Goal: Transaction & Acquisition: Book appointment/travel/reservation

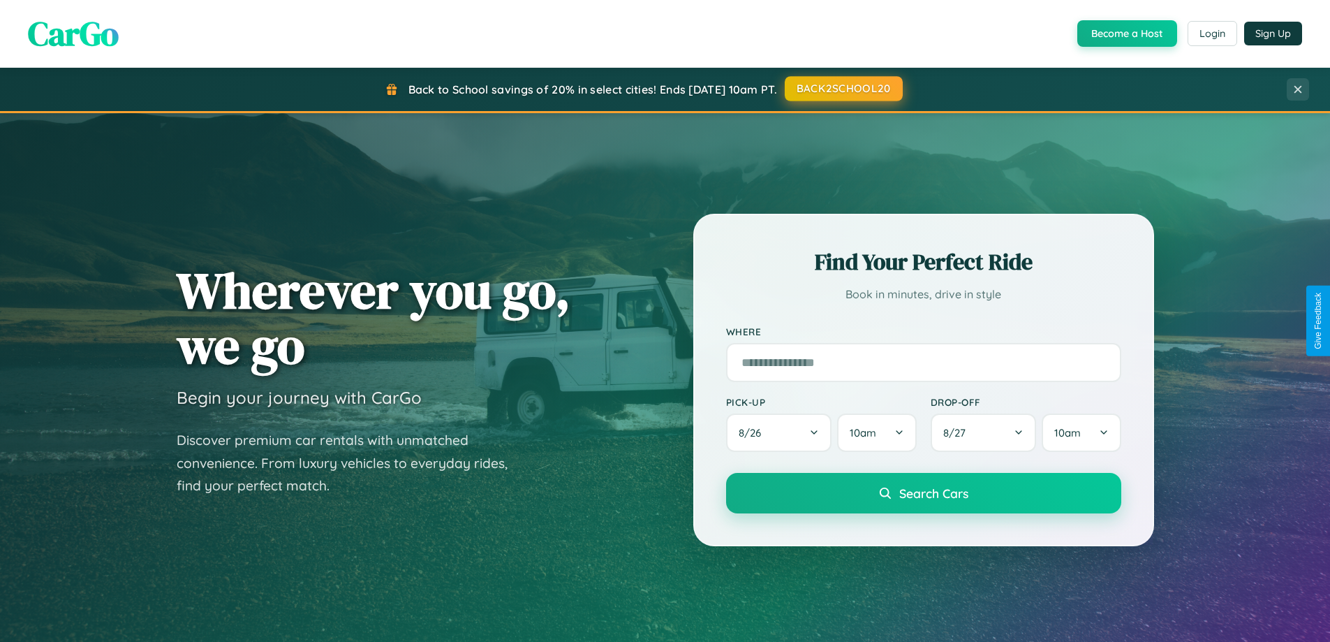
click at [843, 89] on button "BACK2SCHOOL20" at bounding box center [844, 88] width 118 height 25
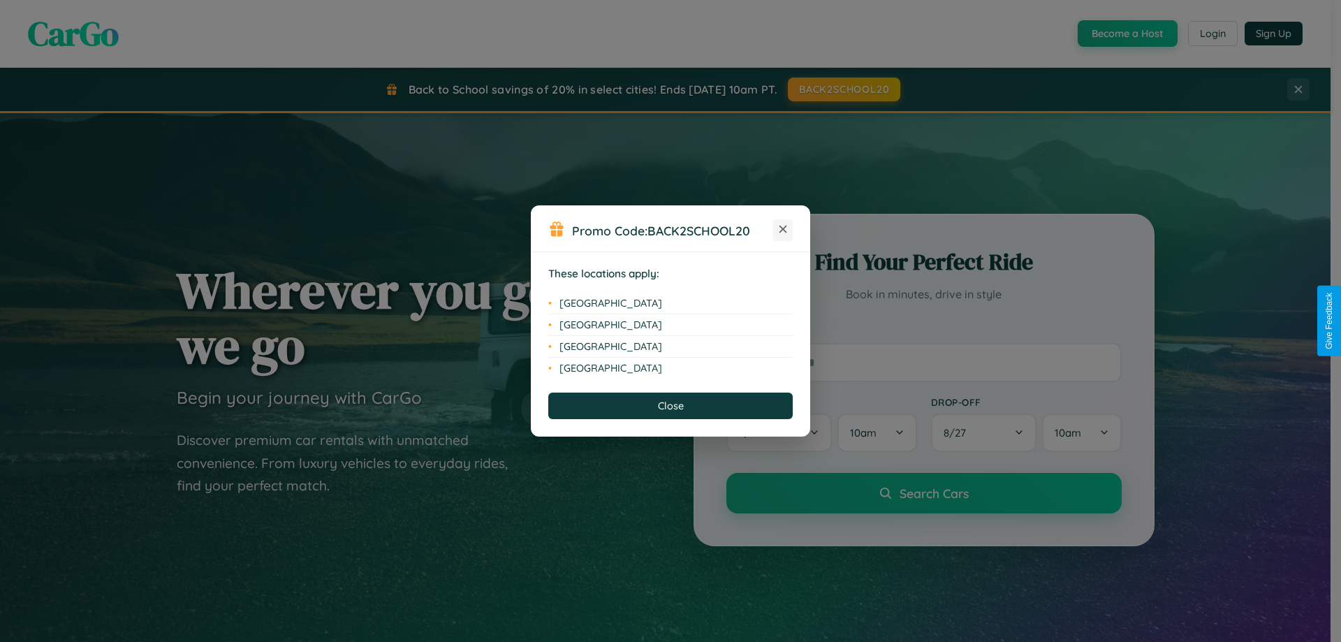
click at [783, 230] on icon at bounding box center [783, 230] width 8 height 8
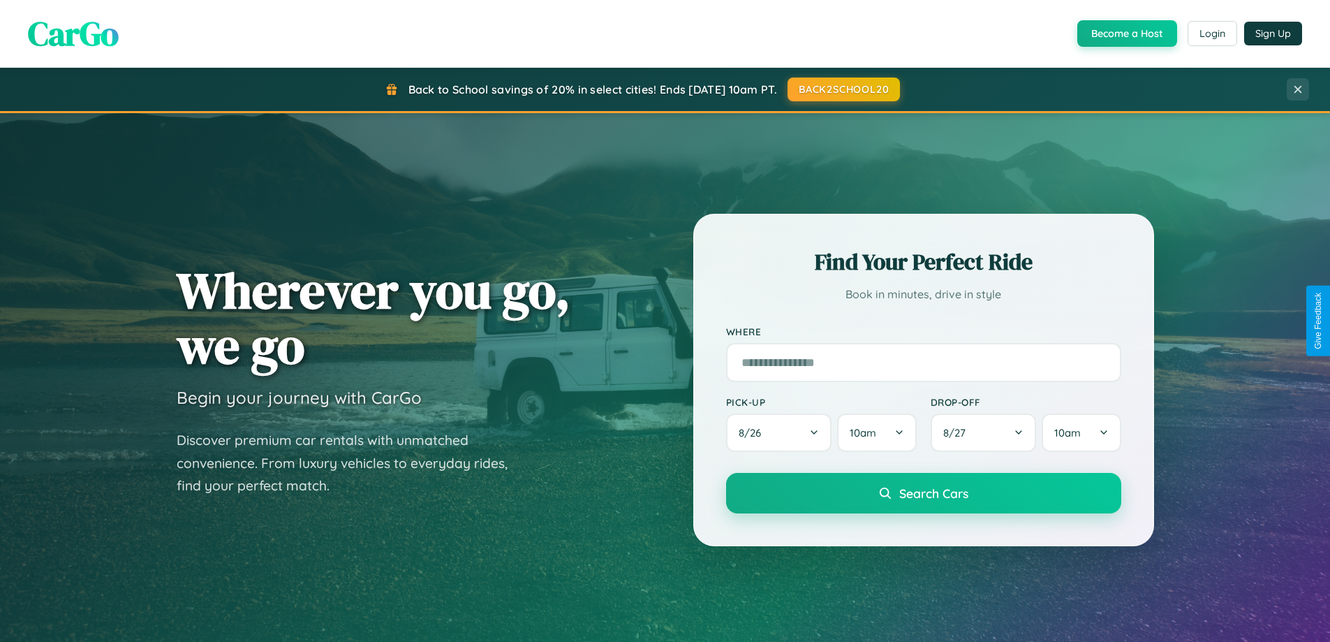
scroll to position [2687, 0]
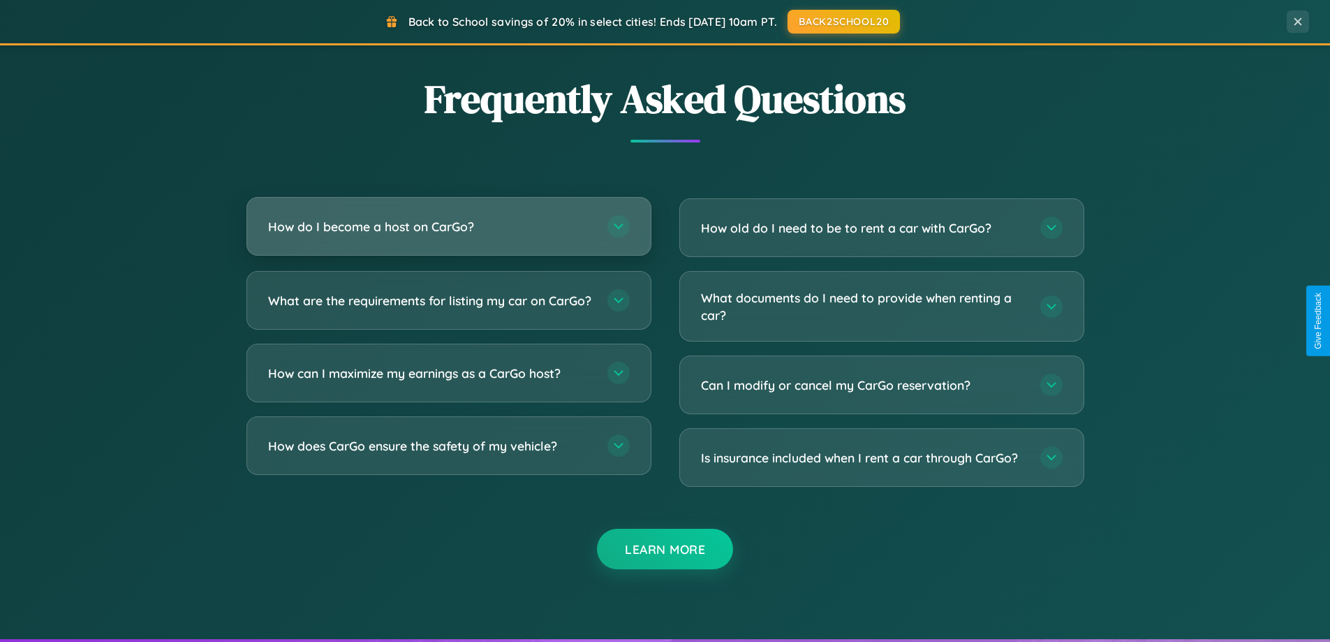
click at [448, 228] on h3 "How do I become a host on CarGo?" at bounding box center [430, 226] width 325 height 17
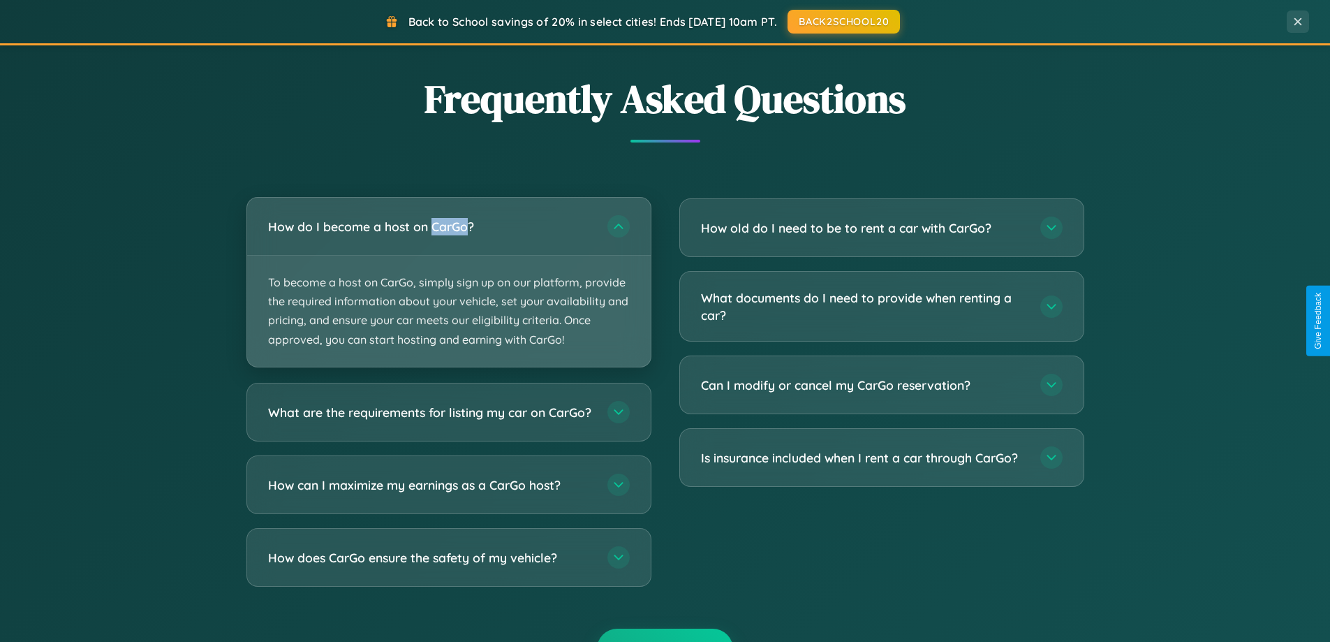
click at [448, 281] on p "To become a host on CarGo, simply sign up on our platform, provide the required…" at bounding box center [449, 311] width 404 height 111
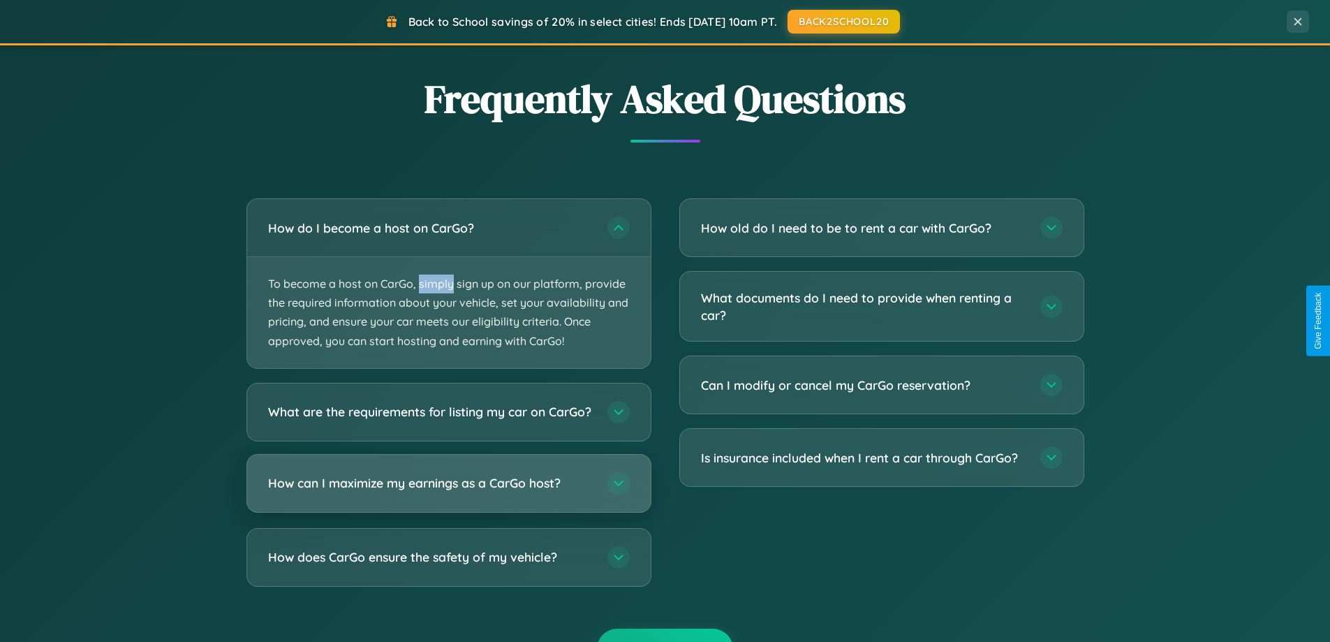
click at [448, 492] on h3 "How can I maximize my earnings as a CarGo host?" at bounding box center [430, 482] width 325 height 17
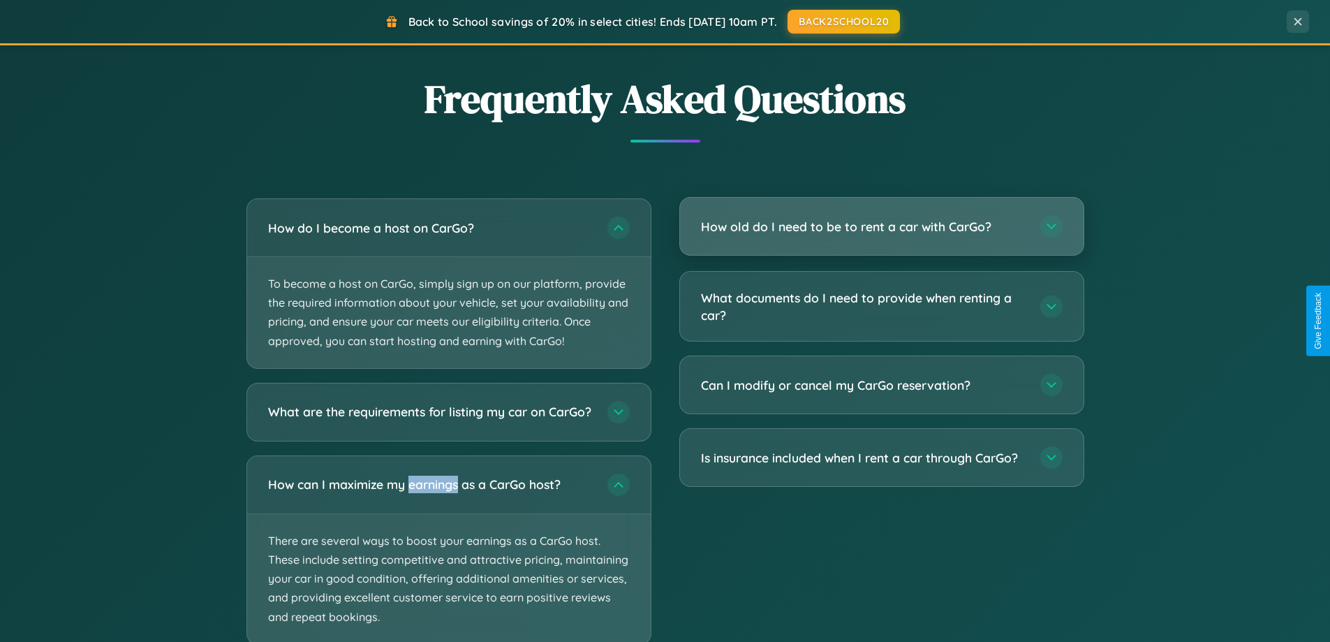
click at [881, 228] on h3 "How old do I need to be to rent a car with CarGo?" at bounding box center [863, 226] width 325 height 17
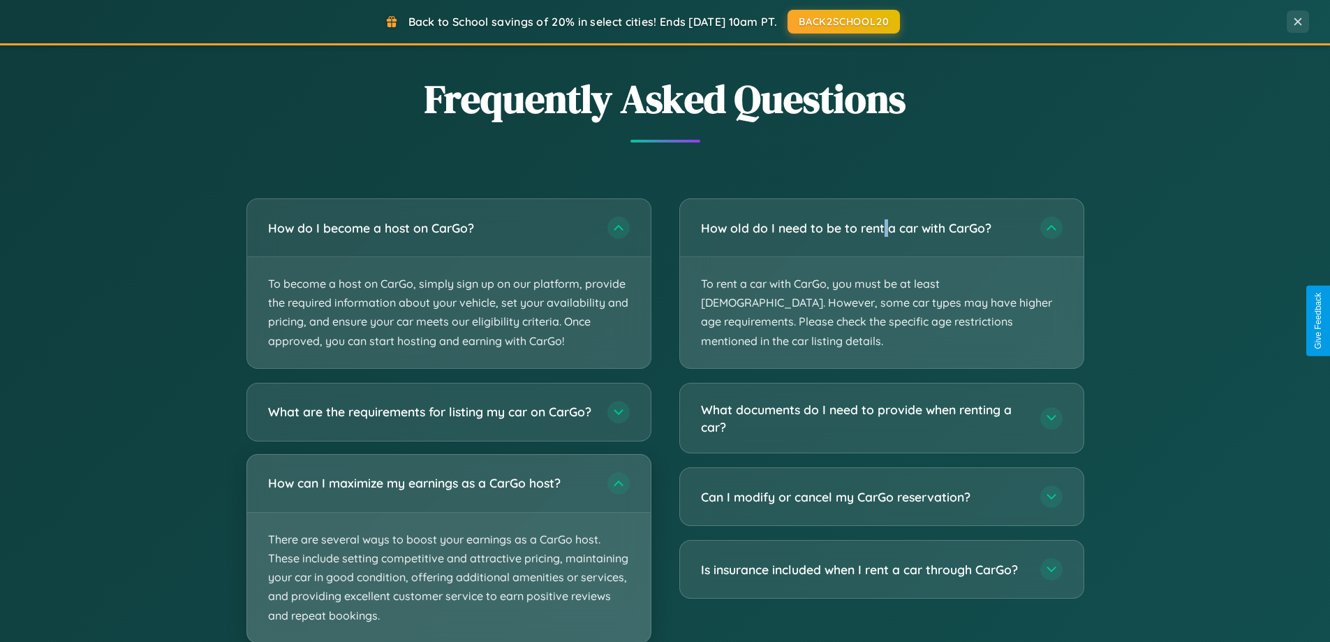
click at [448, 554] on p "There are several ways to boost your earnings as a CarGo host. These include se…" at bounding box center [449, 578] width 404 height 130
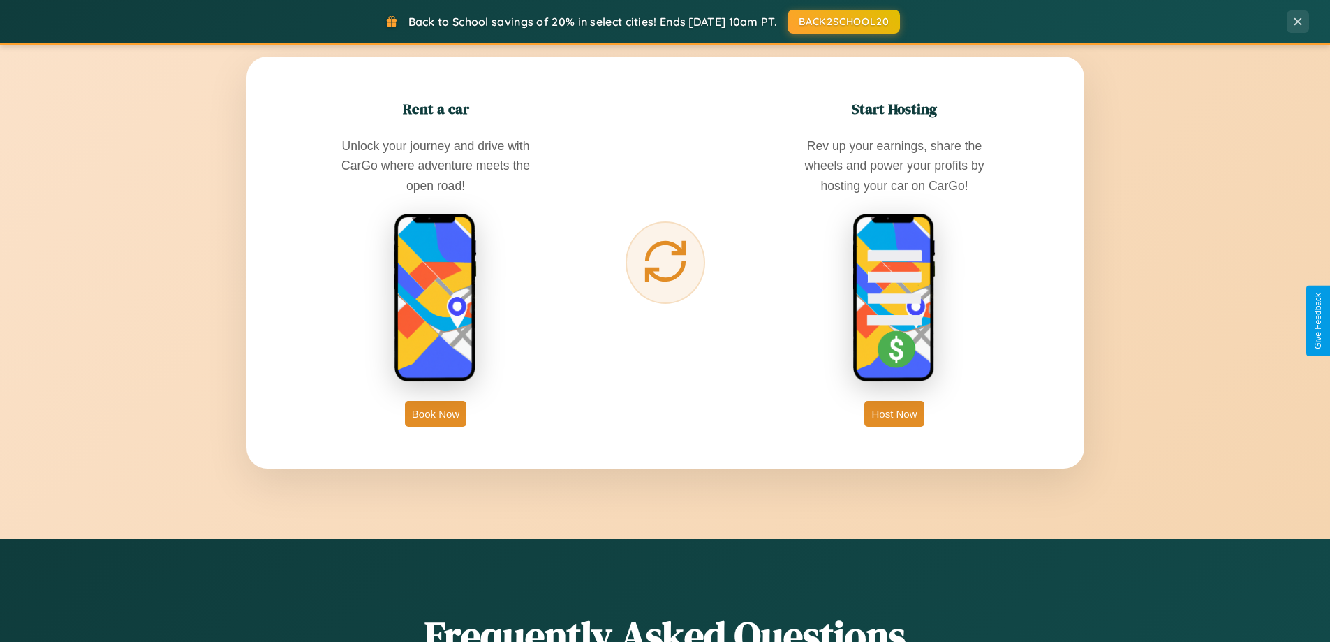
scroll to position [0, 0]
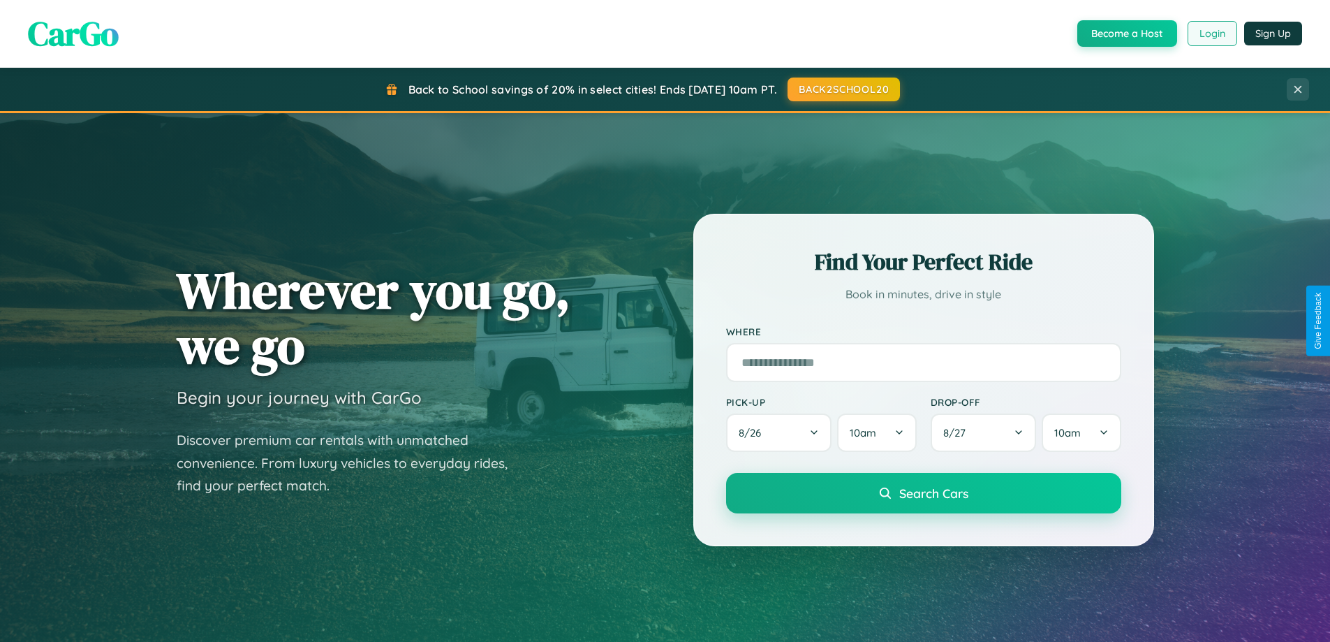
click at [1211, 34] on button "Login" at bounding box center [1213, 33] width 50 height 25
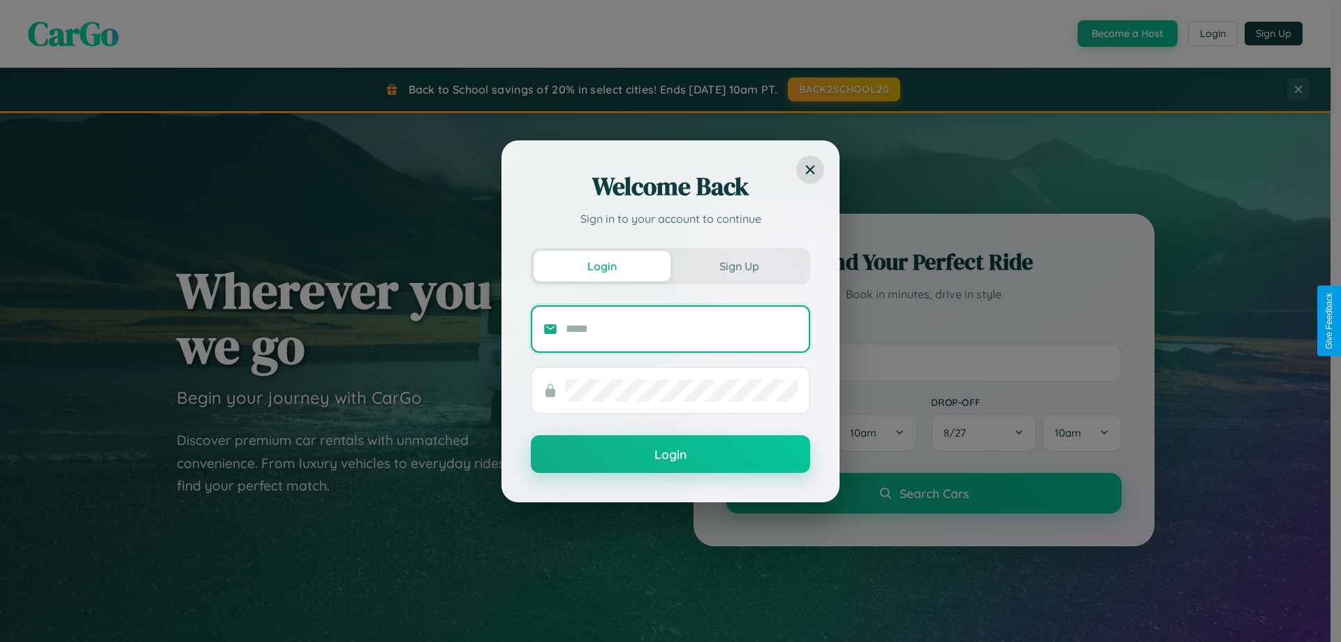
click at [681, 328] on input "text" at bounding box center [682, 329] width 232 height 22
type input "**********"
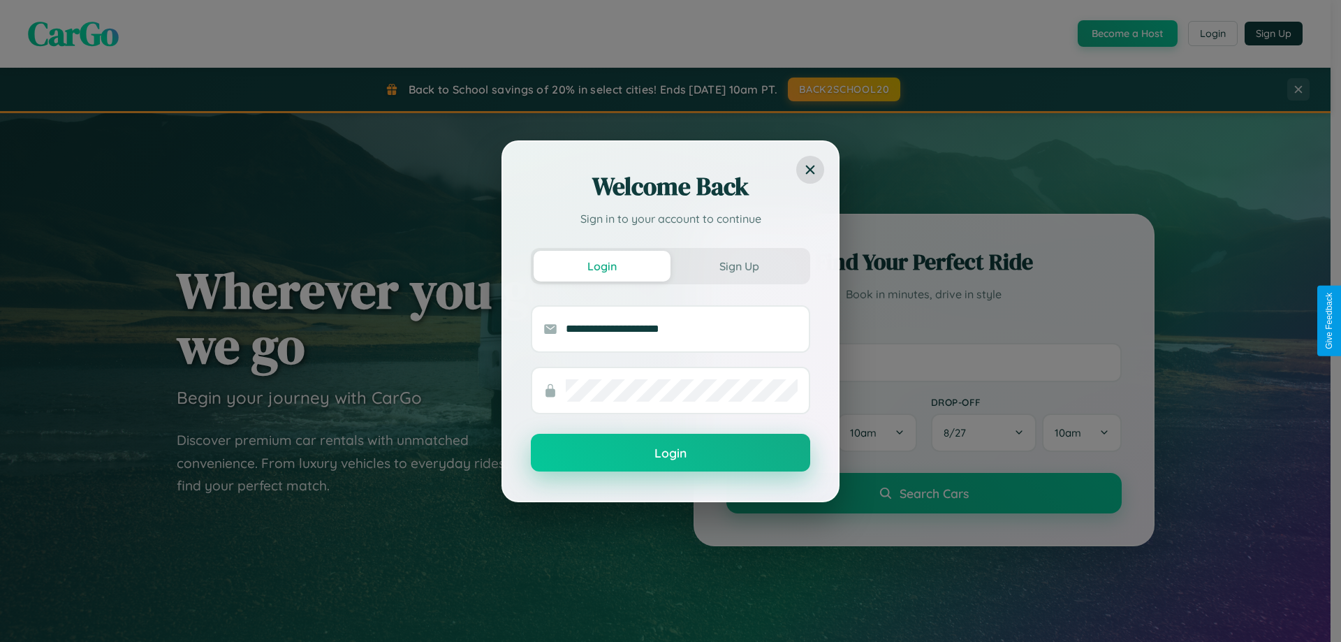
click at [670, 453] on button "Login" at bounding box center [670, 453] width 279 height 38
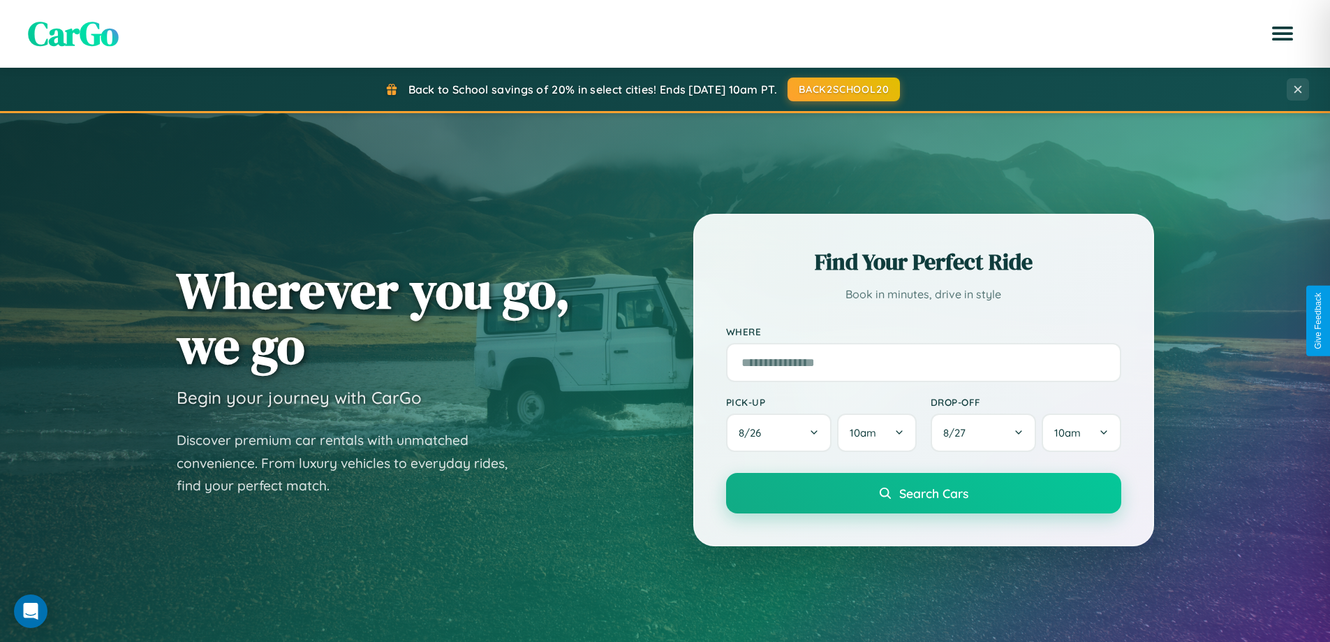
scroll to position [41, 0]
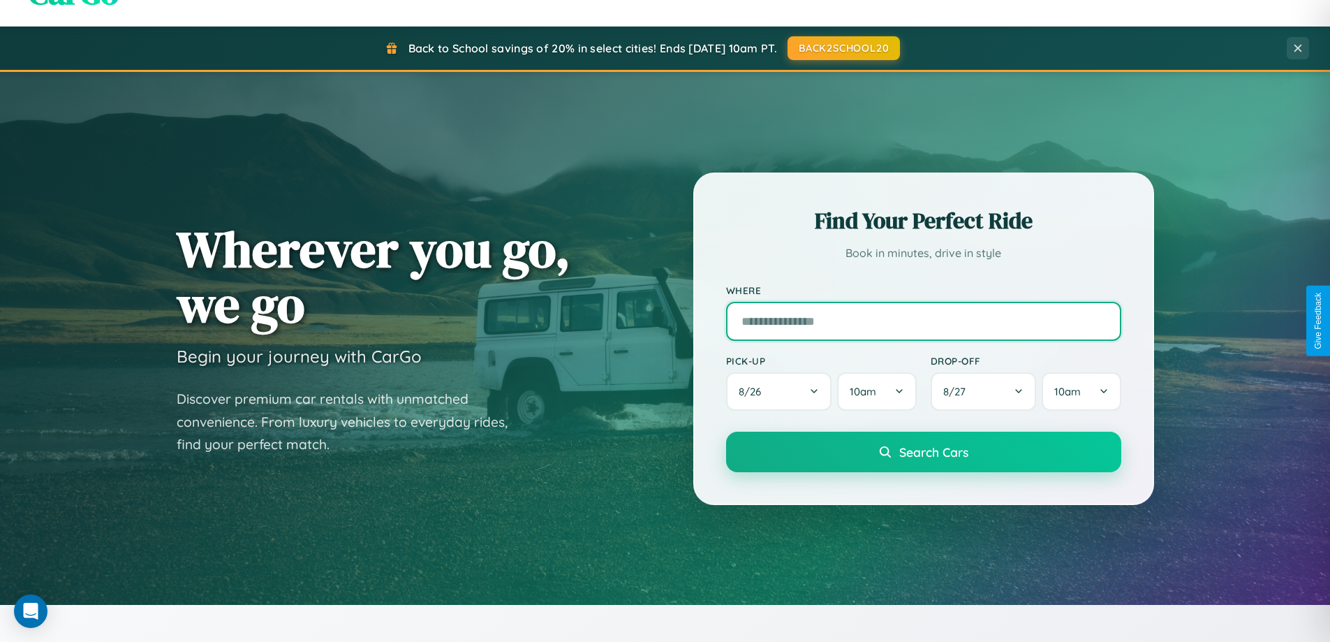
click at [923, 320] on input "text" at bounding box center [923, 321] width 395 height 39
type input "**********"
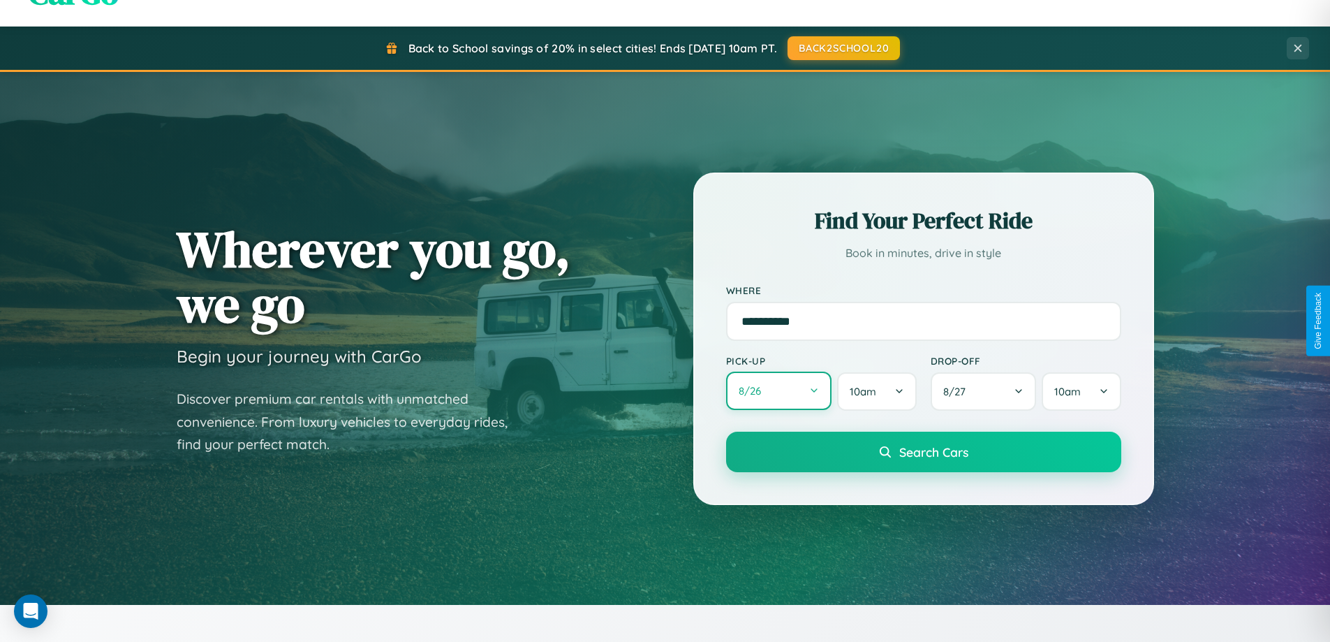
click at [779, 391] on button "8 / 26" at bounding box center [779, 390] width 106 height 38
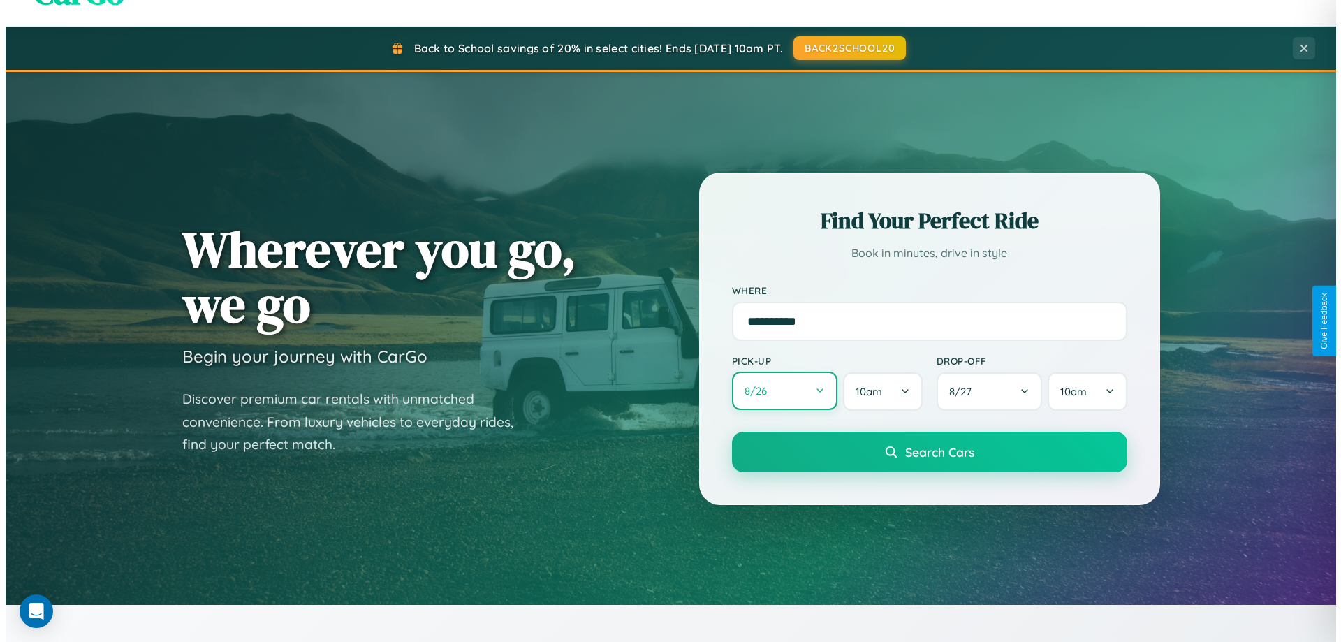
select select "*"
select select "****"
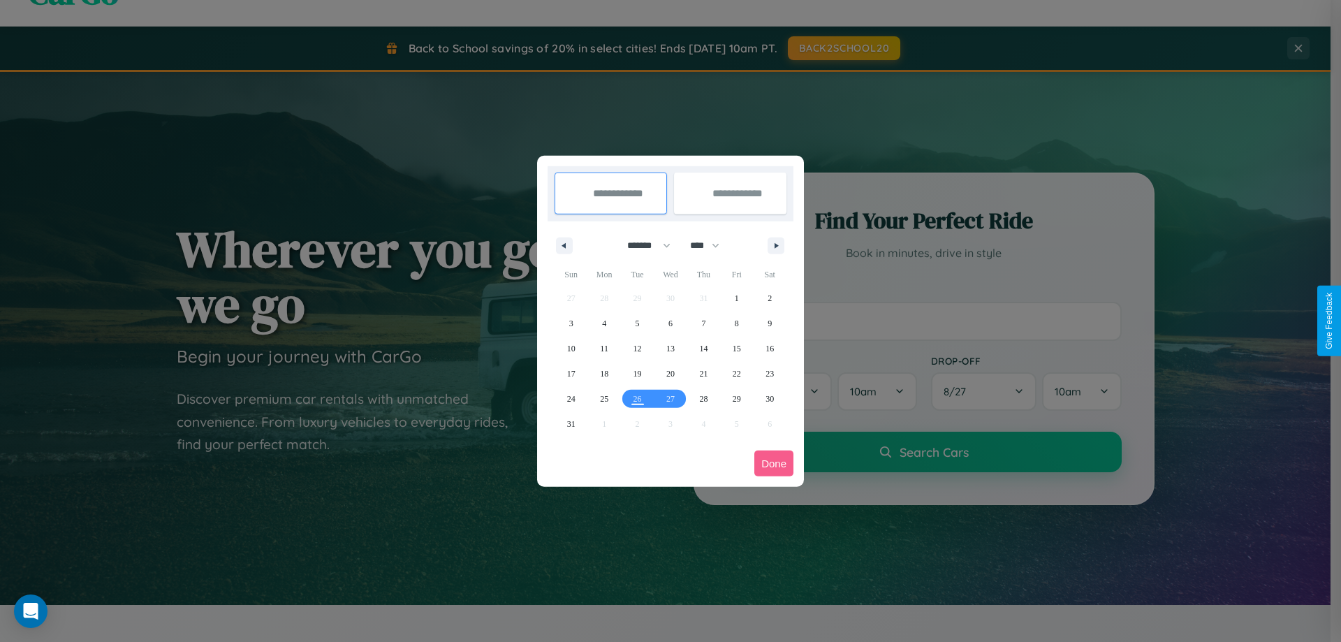
drag, startPoint x: 642, startPoint y: 245, endPoint x: 670, endPoint y: 280, distance: 44.7
click at [642, 245] on select "******* ******** ***** ***** *** **** **** ****** ********* ******* ******** **…" at bounding box center [646, 245] width 59 height 23
select select "*"
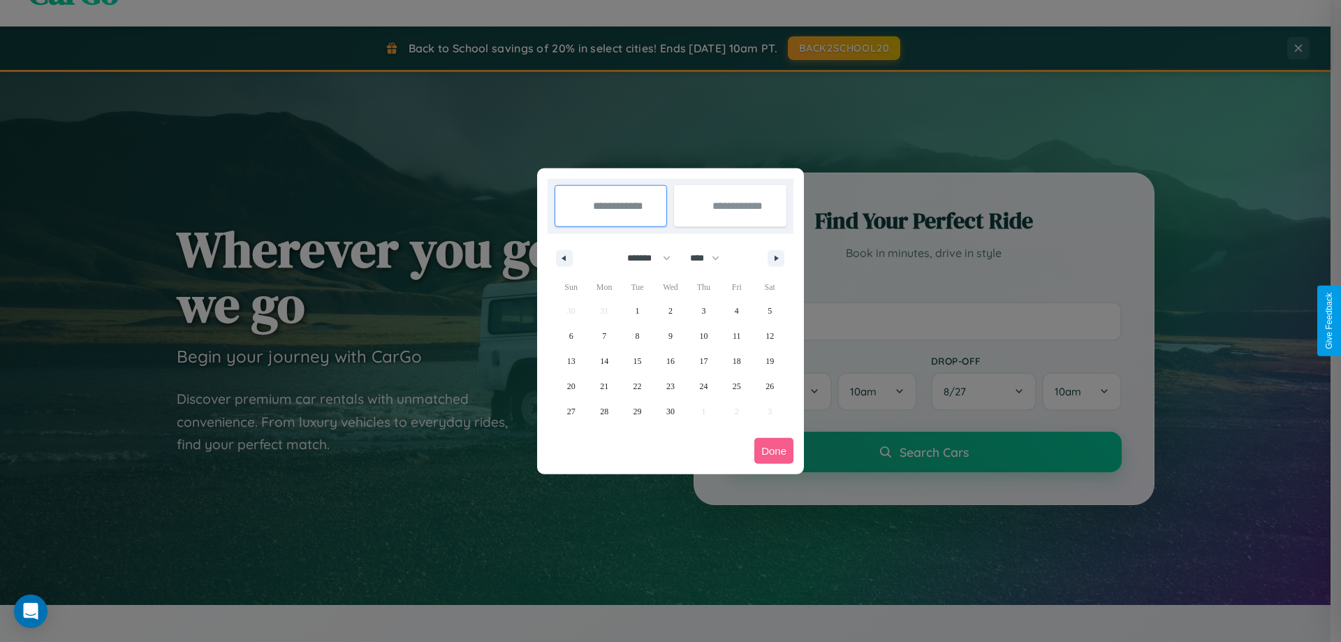
drag, startPoint x: 711, startPoint y: 258, endPoint x: 670, endPoint y: 280, distance: 46.3
click at [711, 258] on select "**** **** **** **** **** **** **** **** **** **** **** **** **** **** **** ****…" at bounding box center [704, 257] width 42 height 23
select select "****"
click at [703, 310] on span "2" at bounding box center [703, 310] width 4 height 25
type input "**********"
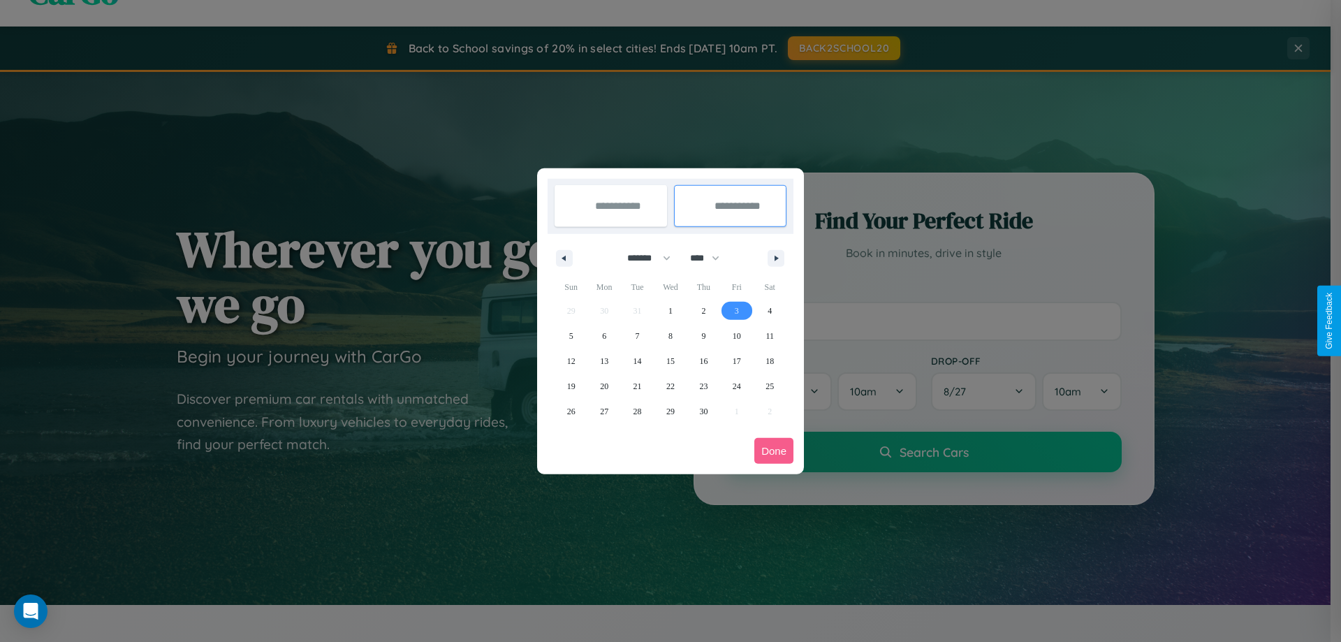
click at [736, 310] on span "3" at bounding box center [737, 310] width 4 height 25
type input "**********"
click at [774, 450] on button "Done" at bounding box center [773, 451] width 39 height 26
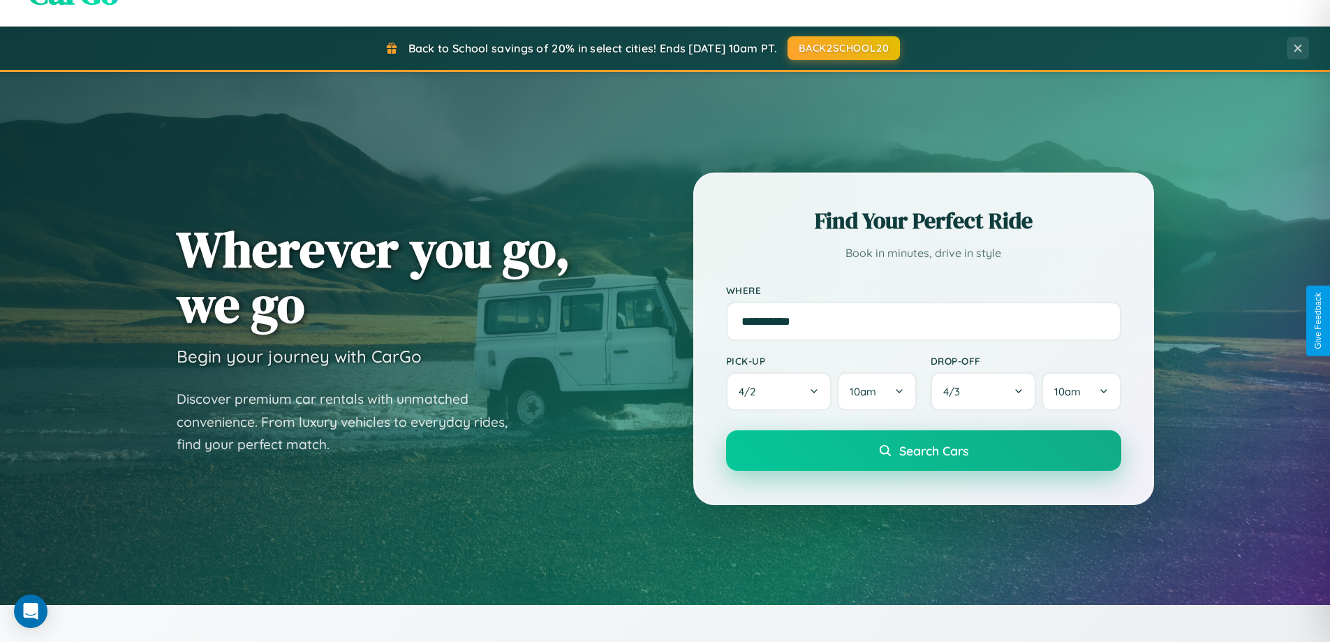
click at [923, 450] on span "Search Cars" at bounding box center [933, 450] width 69 height 15
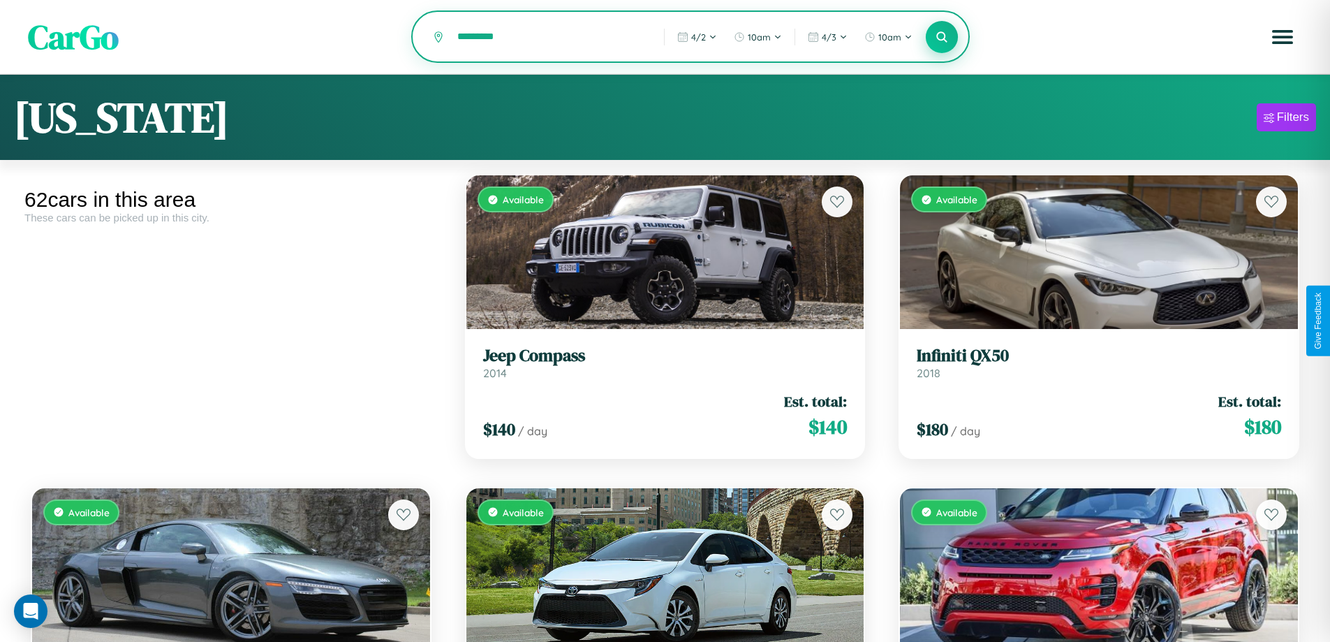
type input "*********"
click at [942, 38] on icon at bounding box center [942, 36] width 13 height 13
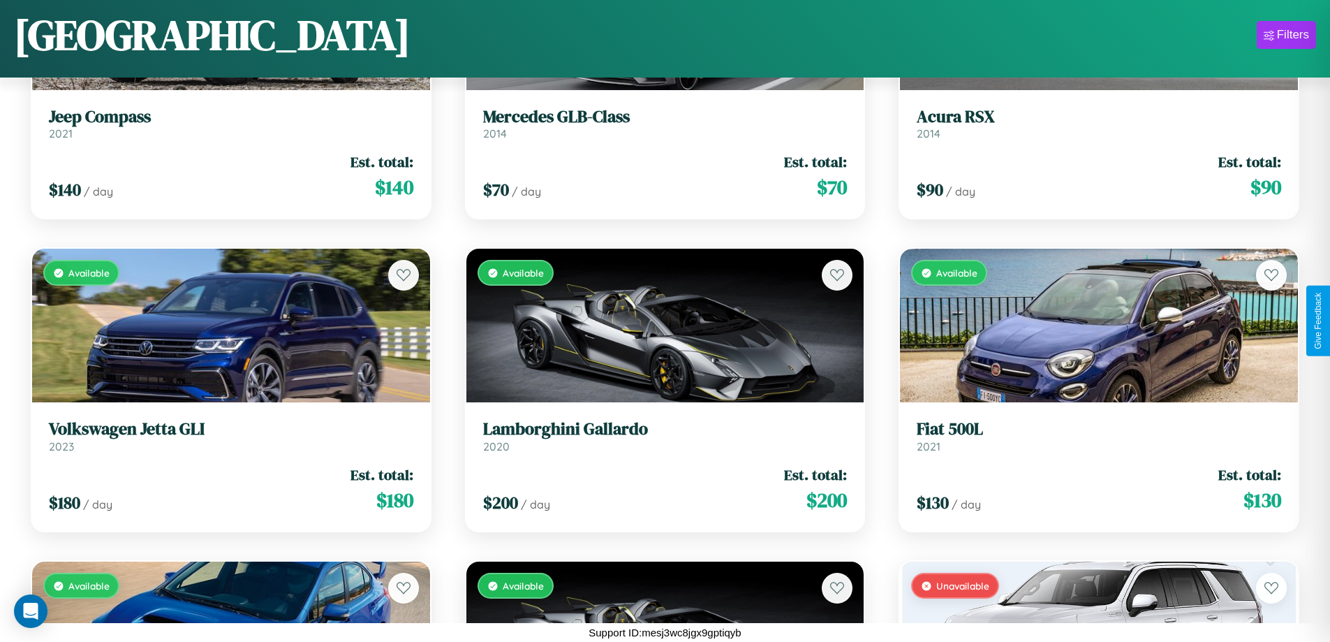
scroll to position [822, 0]
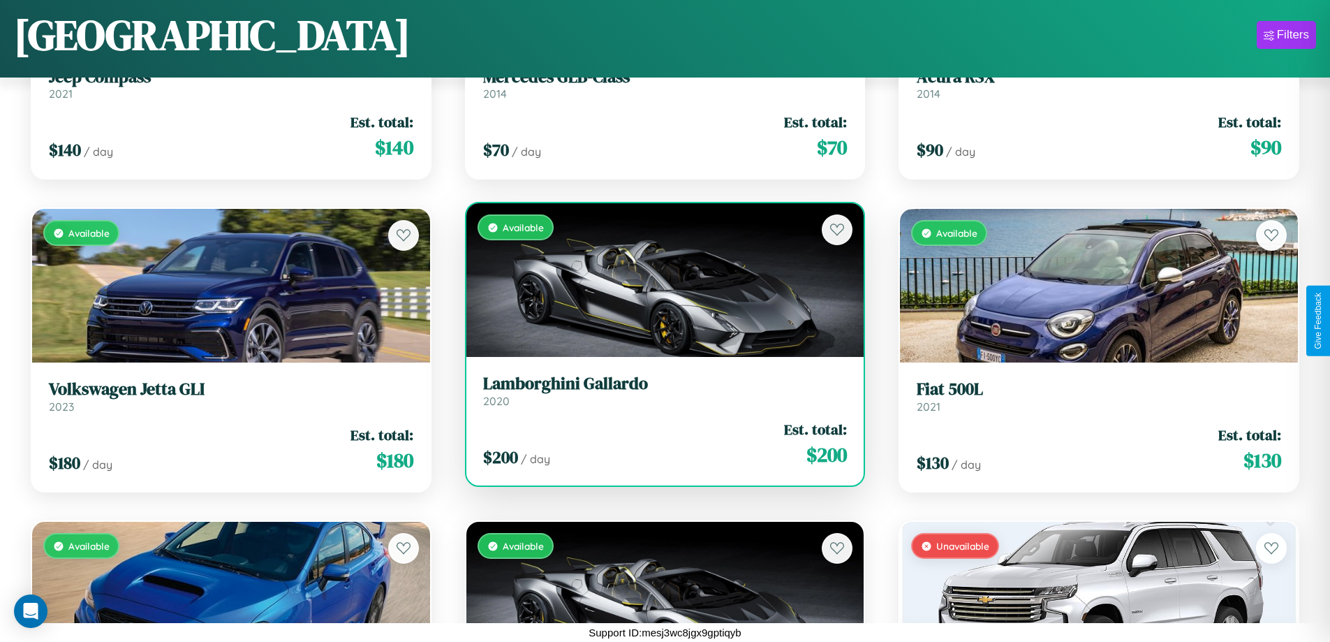
click at [659, 283] on div "Available" at bounding box center [665, 280] width 398 height 154
click at [659, 280] on div "Available" at bounding box center [665, 280] width 398 height 154
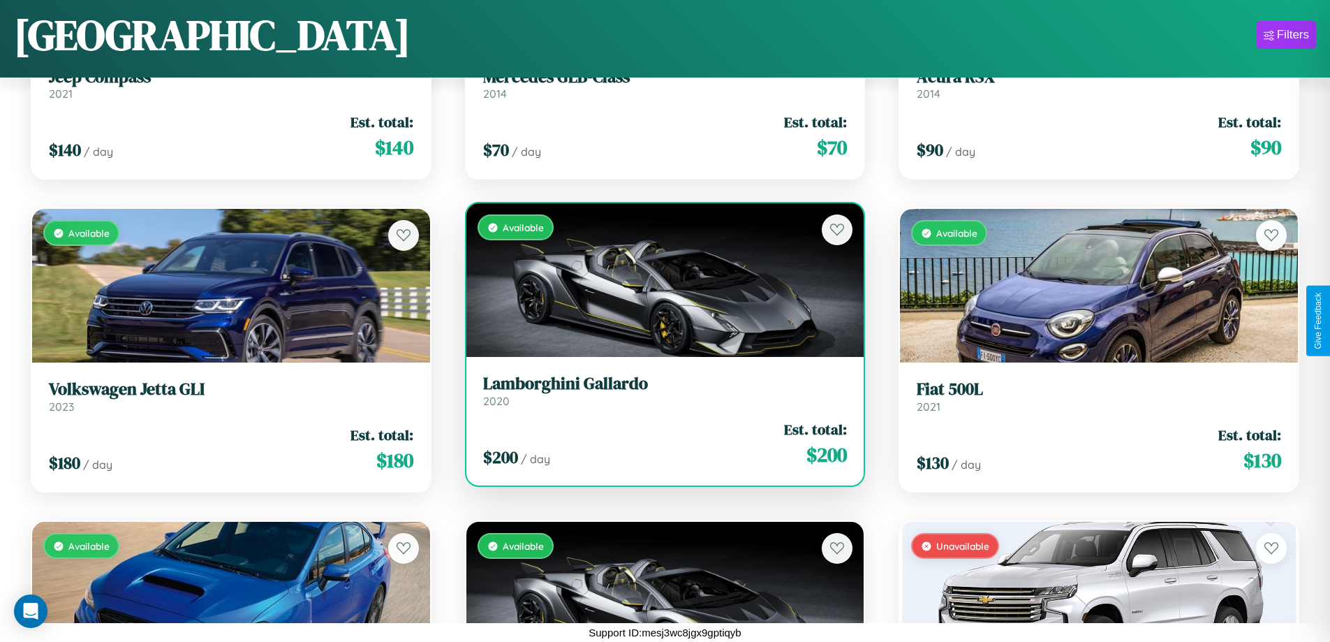
click at [659, 280] on div "Available" at bounding box center [665, 280] width 398 height 154
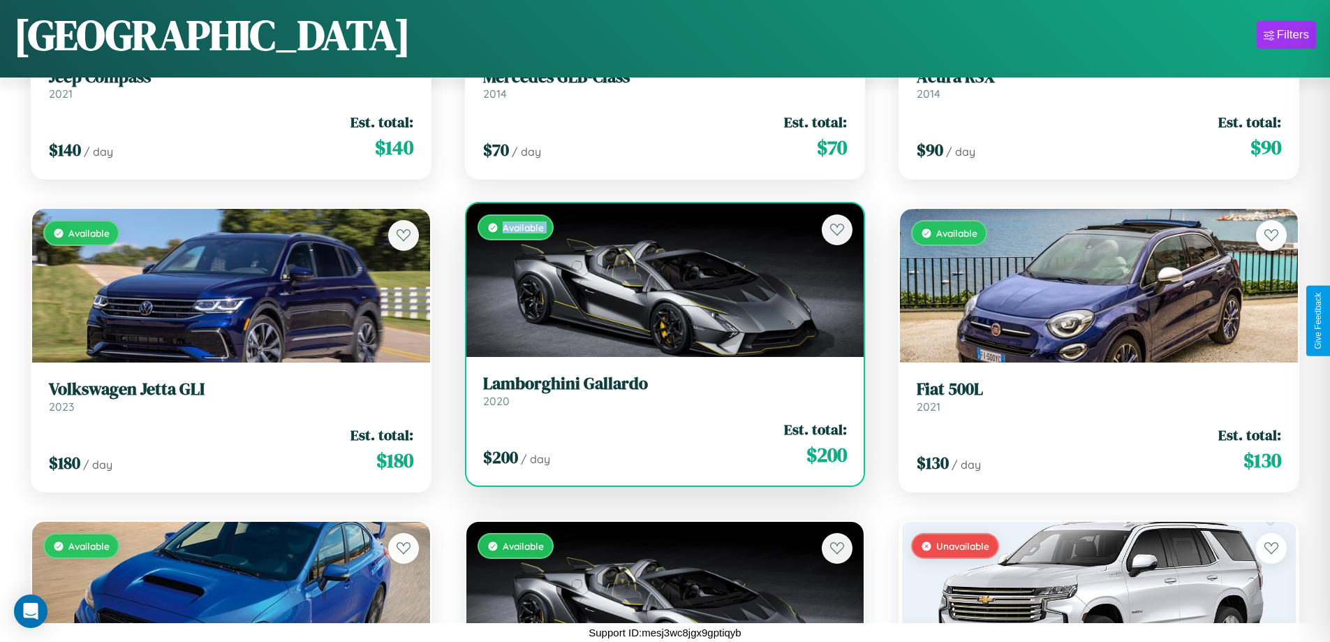
click at [659, 280] on div "Available" at bounding box center [665, 280] width 398 height 154
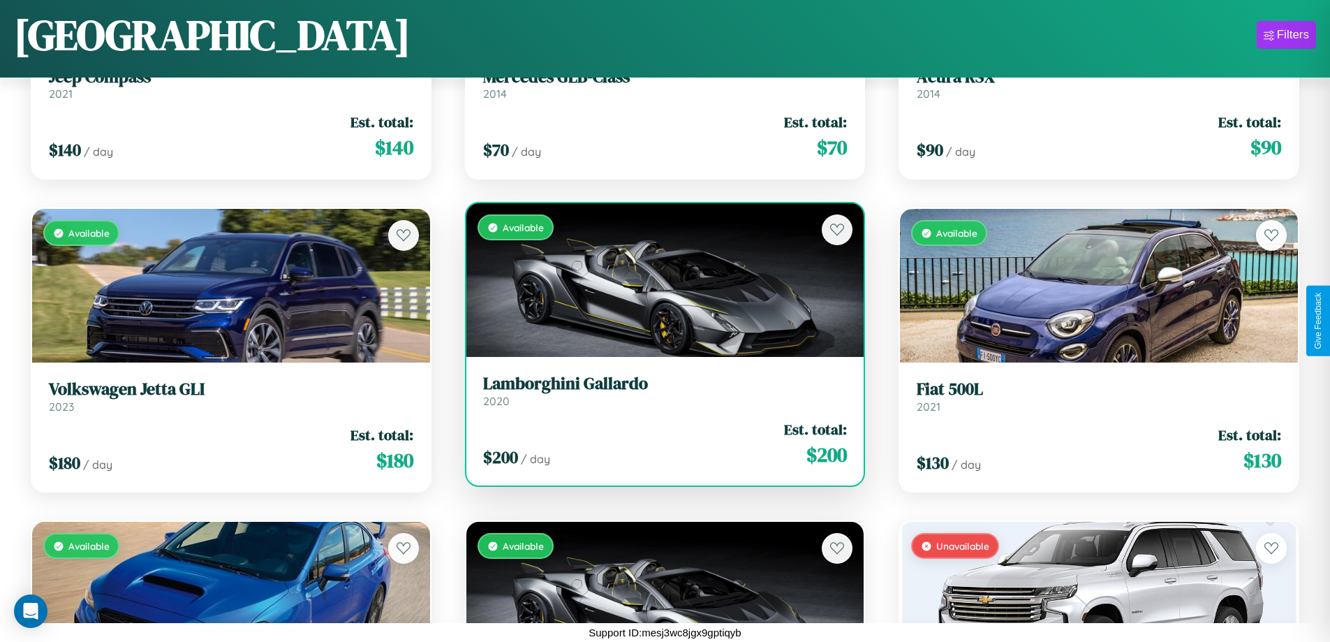
click at [659, 280] on div "Available" at bounding box center [665, 280] width 398 height 154
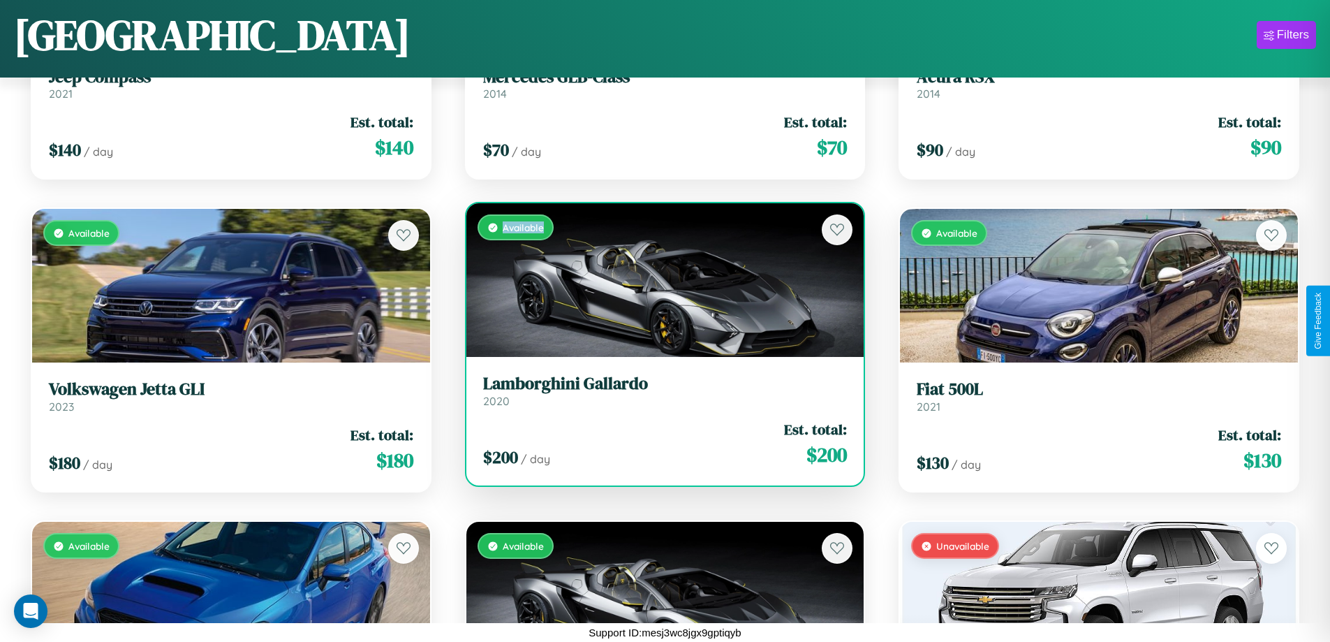
click at [659, 280] on div "Available" at bounding box center [665, 280] width 398 height 154
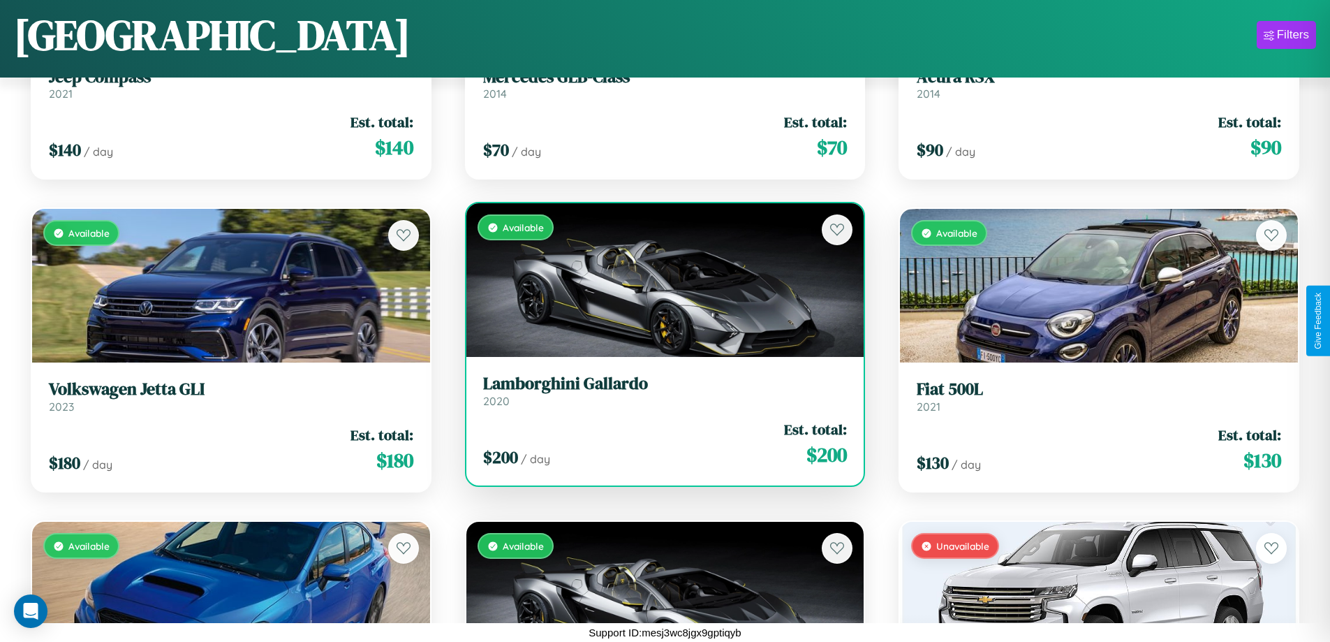
click at [659, 390] on h3 "Lamborghini Gallardo" at bounding box center [665, 384] width 364 height 20
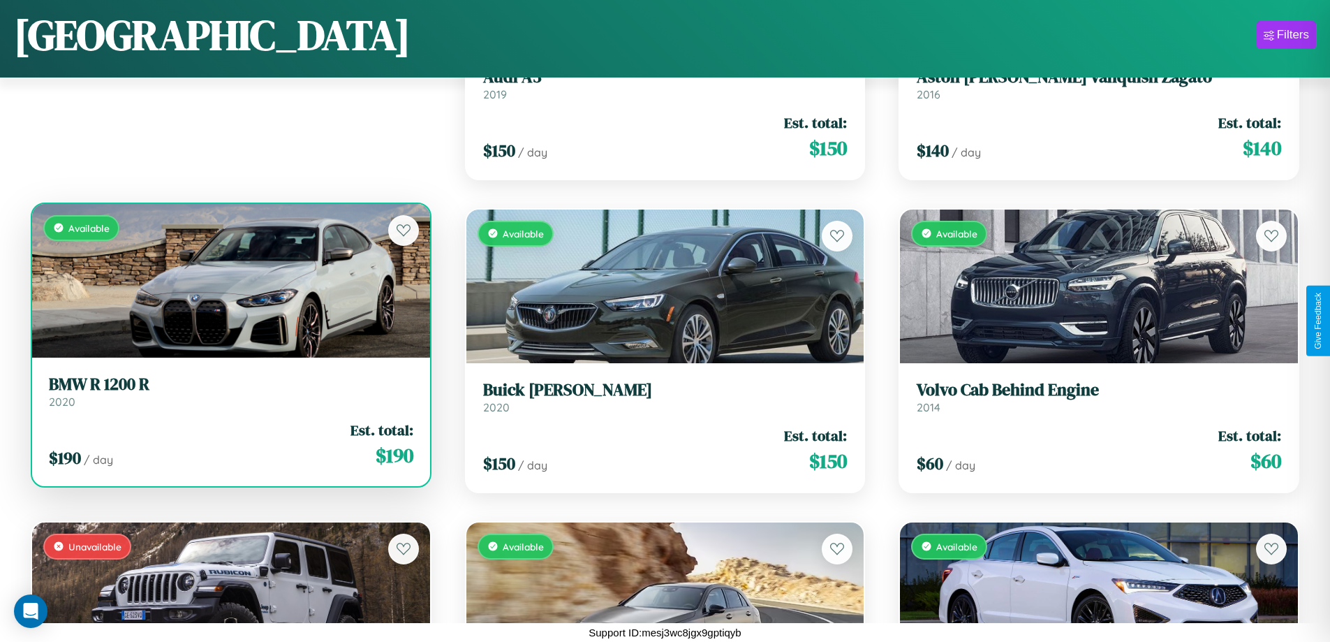
click at [229, 397] on link "BMW R 1200 R 2020" at bounding box center [231, 391] width 364 height 34
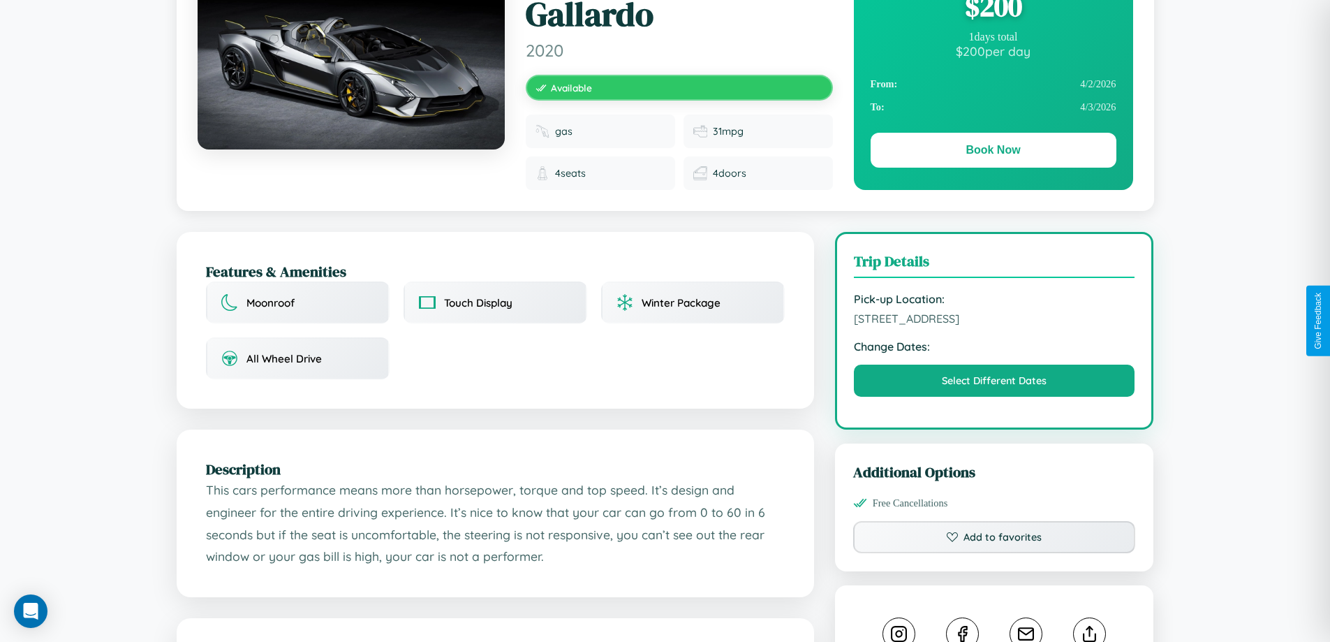
scroll to position [374, 0]
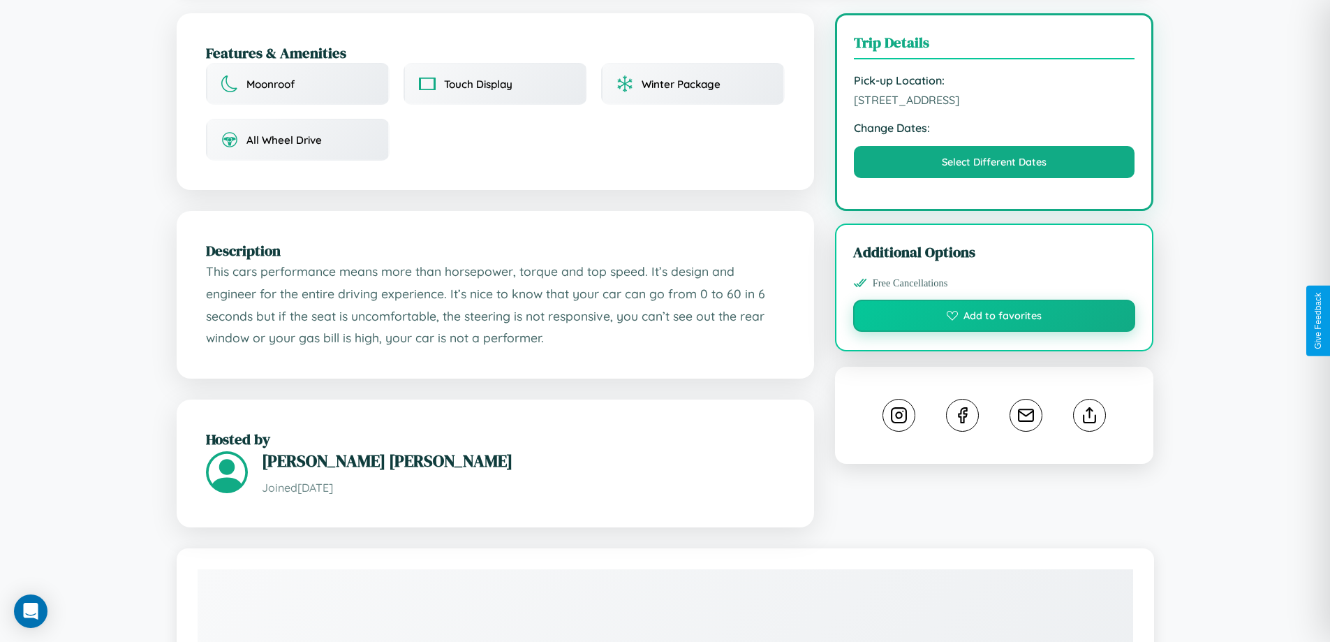
click at [994, 320] on button "Add to favorites" at bounding box center [994, 316] width 283 height 32
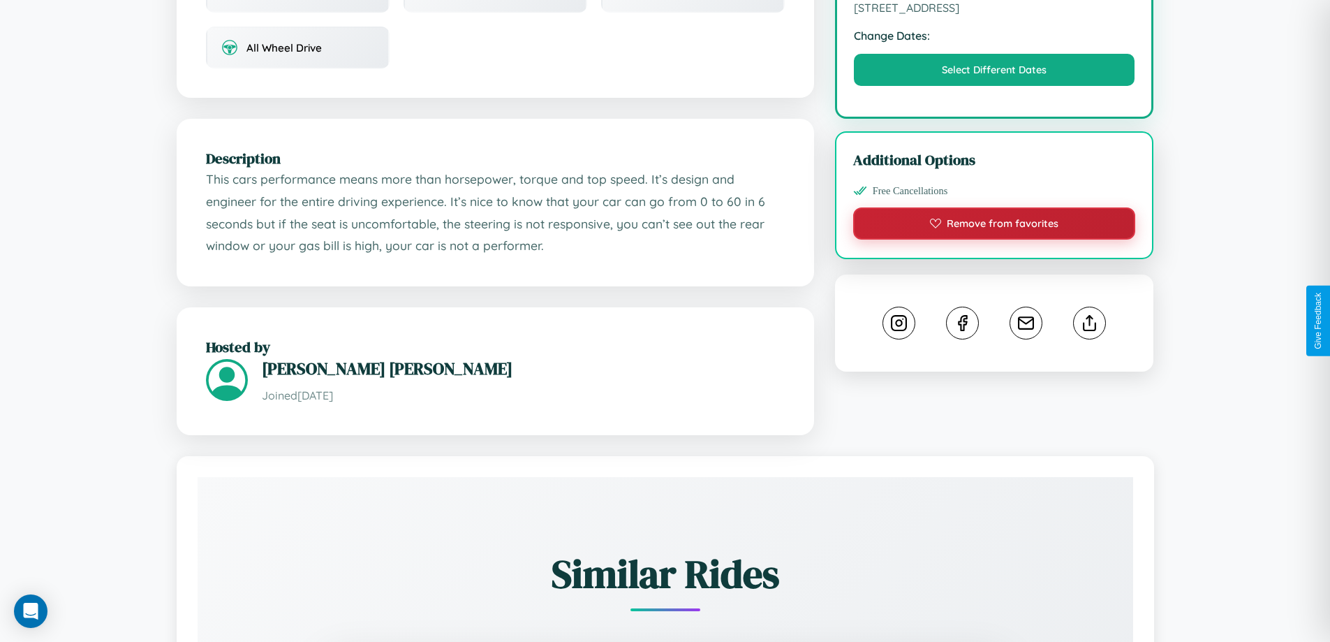
scroll to position [470, 0]
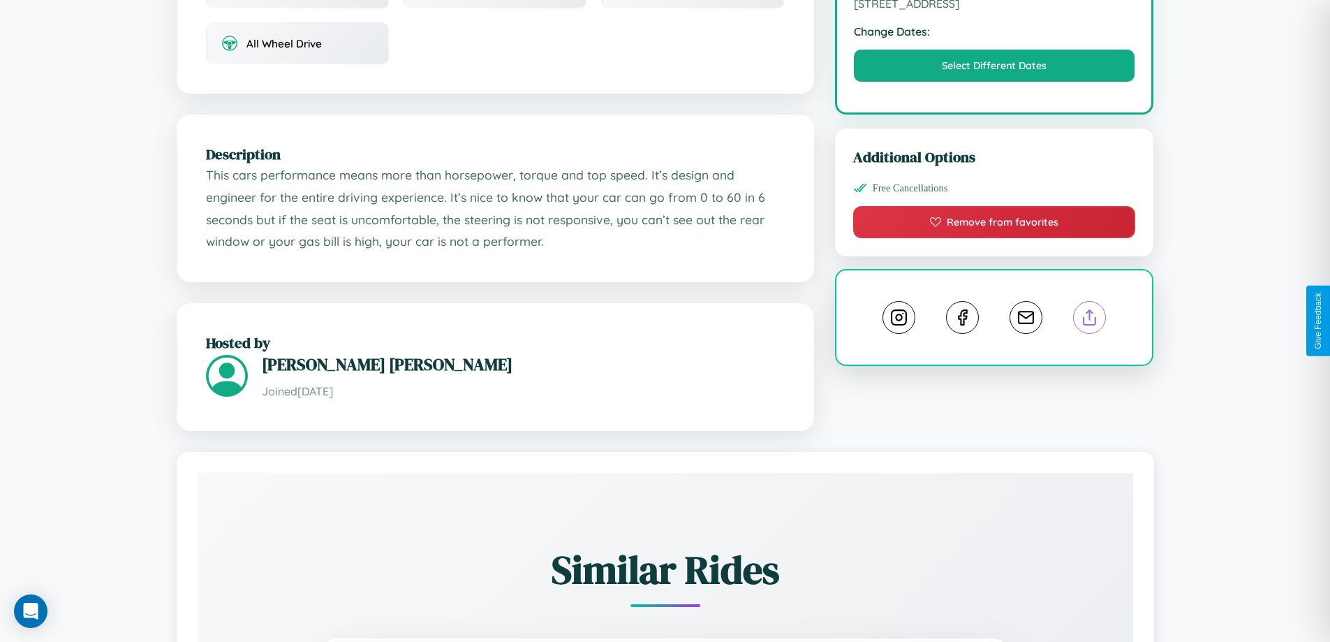
click at [1090, 319] on line at bounding box center [1090, 315] width 0 height 10
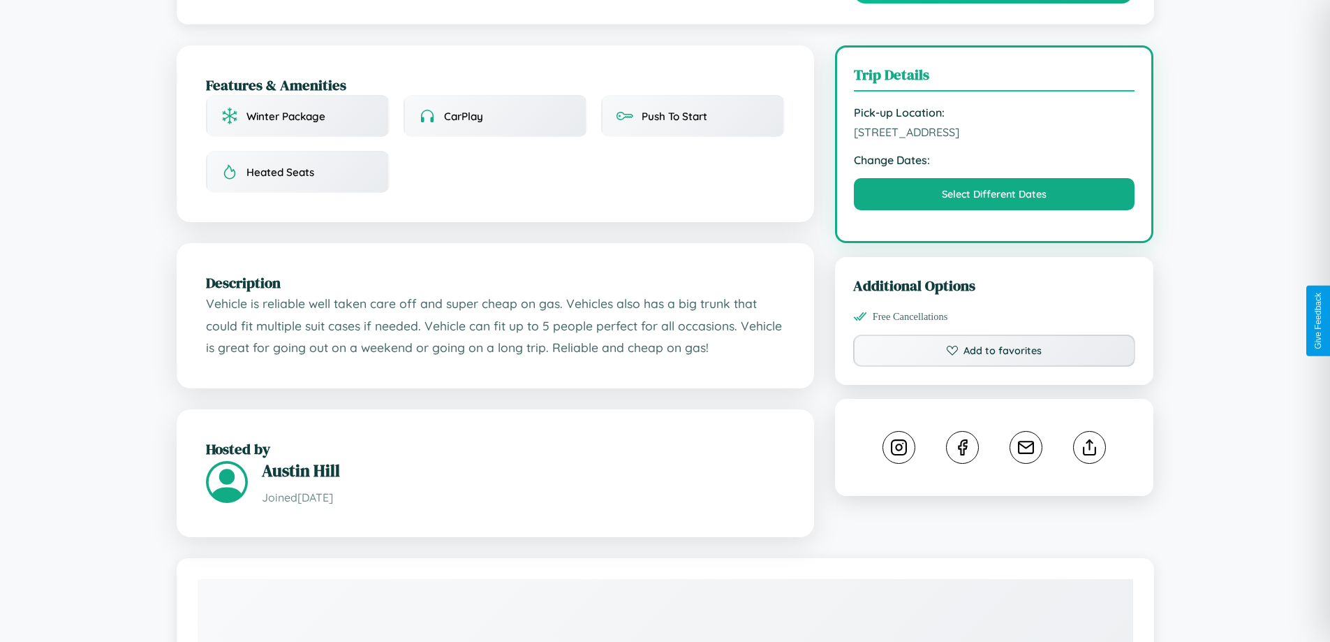
scroll to position [362, 0]
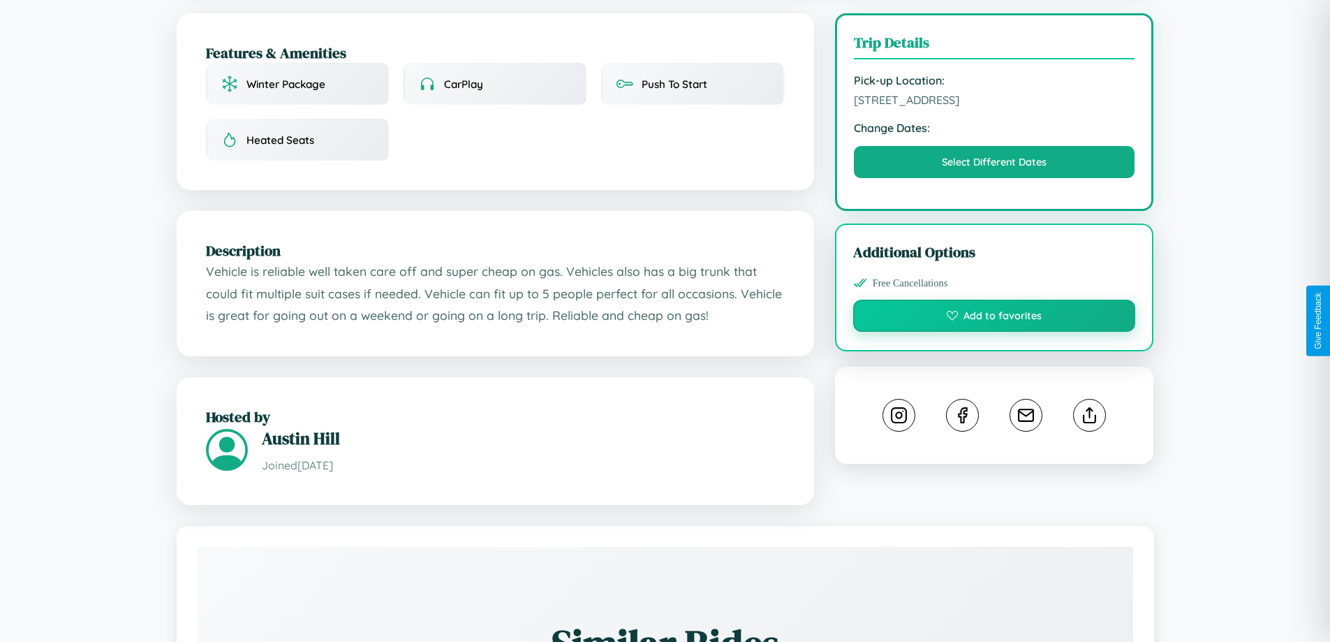
click at [994, 320] on button "Add to favorites" at bounding box center [994, 316] width 283 height 32
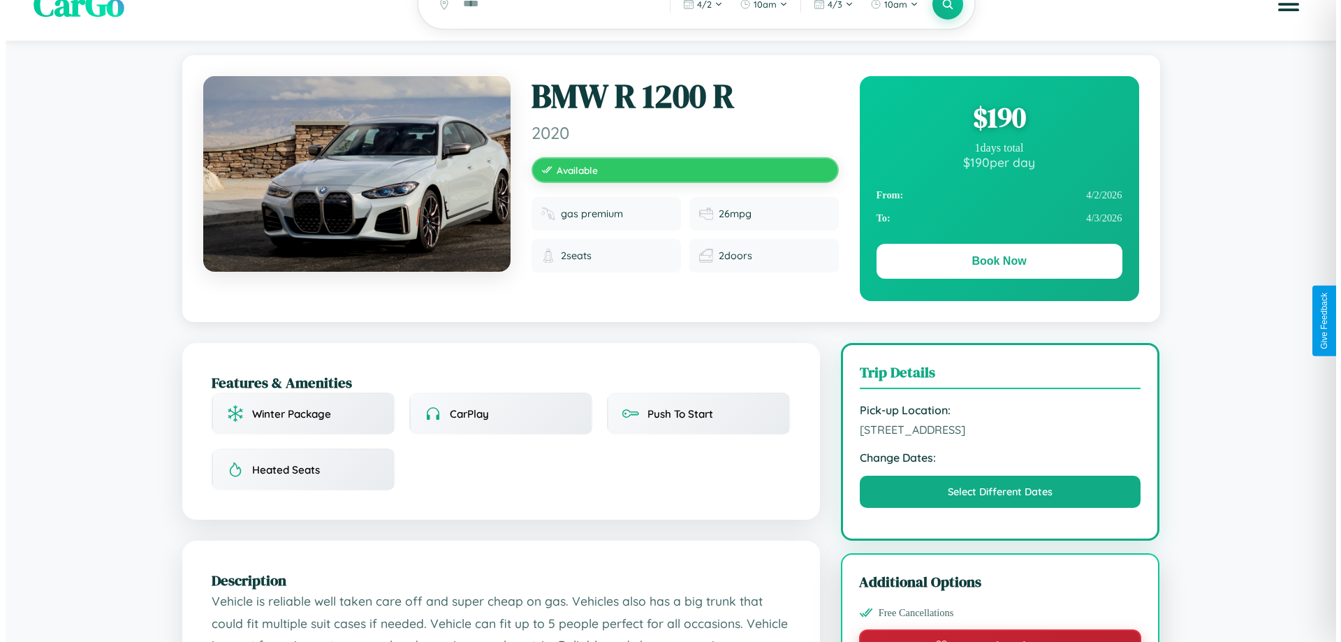
scroll to position [0, 0]
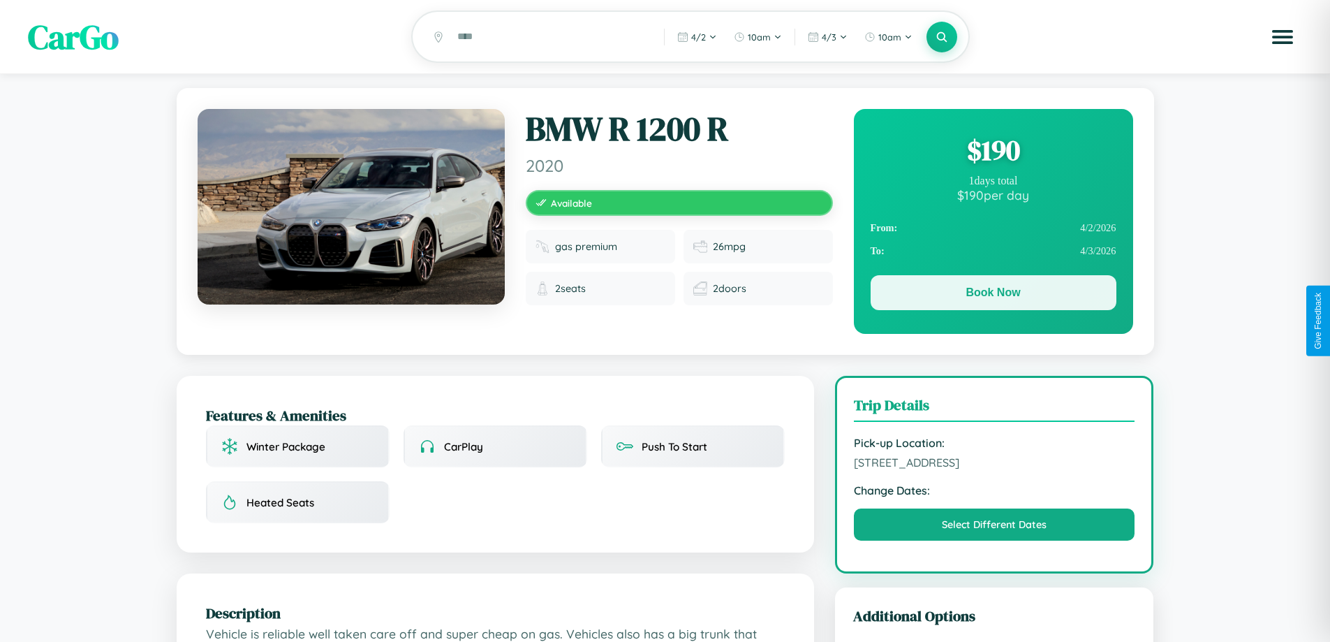
click at [993, 295] on button "Book Now" at bounding box center [994, 292] width 246 height 35
